Goal: Download file/media

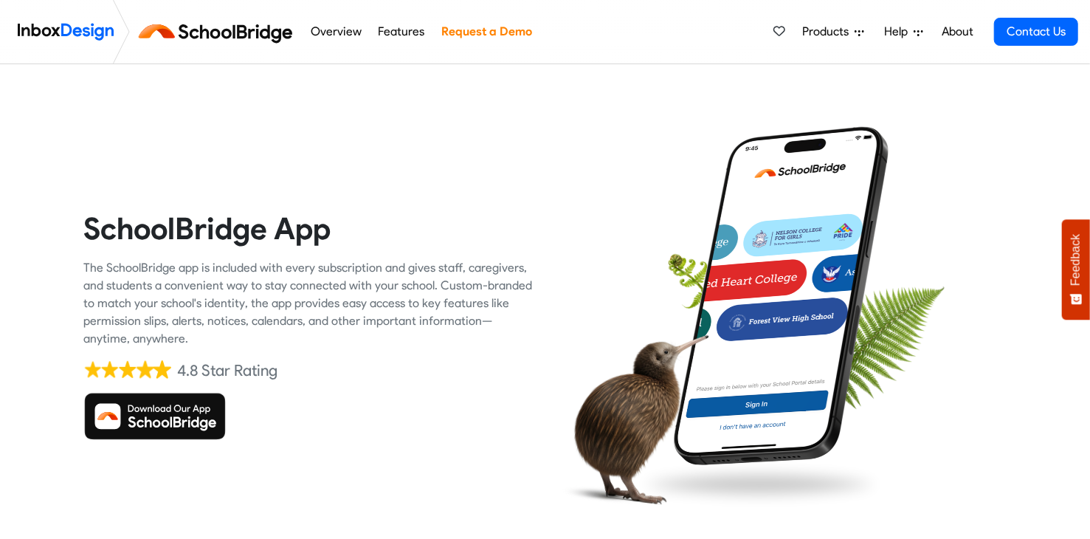
drag, startPoint x: 0, startPoint y: 0, endPoint x: 176, endPoint y: 410, distance: 446.5
click at [176, 410] on img at bounding box center [155, 416] width 142 height 47
